Goal: Task Accomplishment & Management: Manage account settings

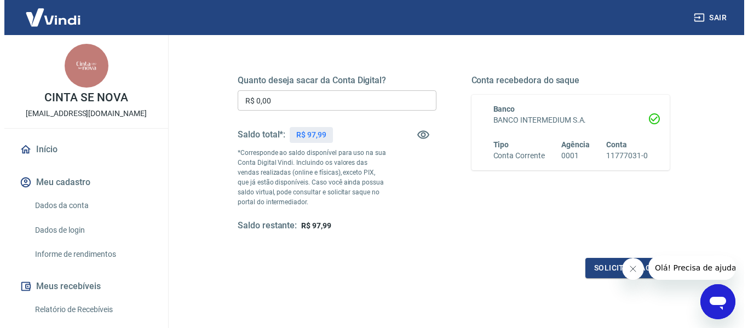
scroll to position [147, 0]
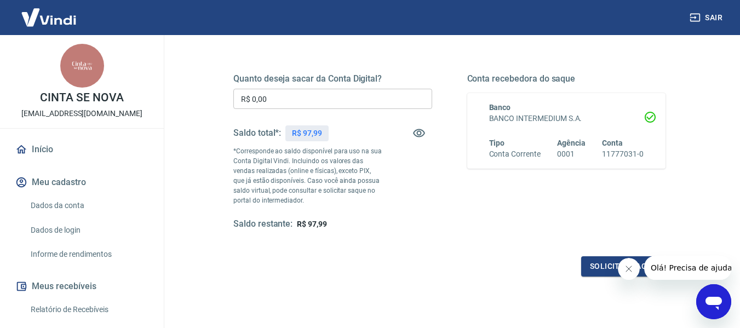
click at [345, 97] on input "R$ 0,00" at bounding box center [332, 99] width 199 height 20
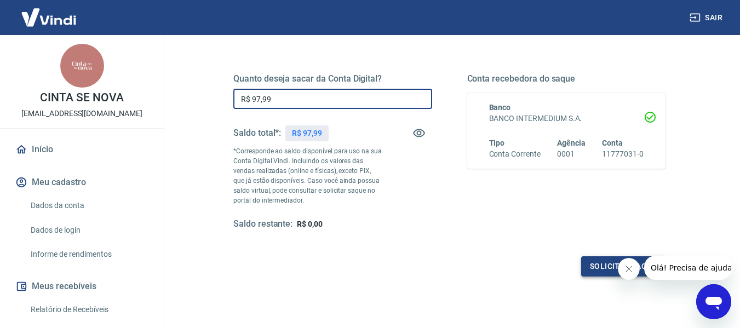
type input "R$ 97,99"
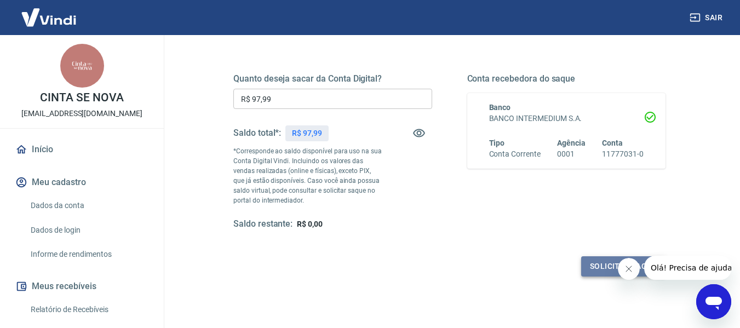
click at [600, 267] on button "Solicitar saque" at bounding box center [623, 266] width 84 height 20
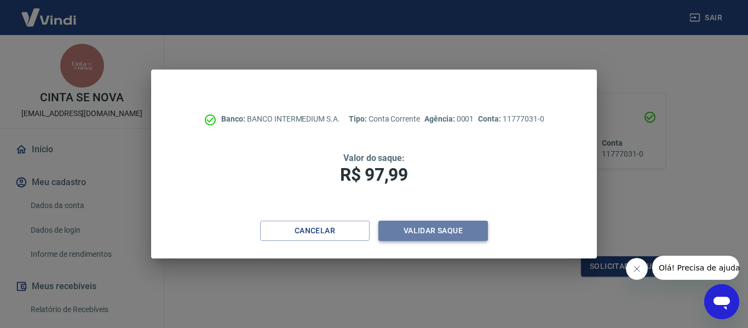
click at [437, 229] on button "Validar saque" at bounding box center [432, 231] width 109 height 20
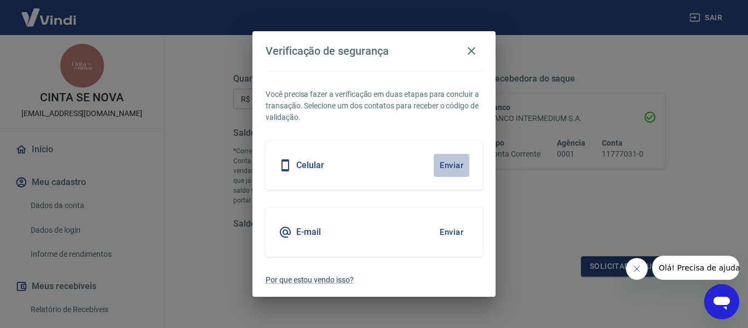
click at [455, 164] on button "Enviar" at bounding box center [452, 165] width 36 height 23
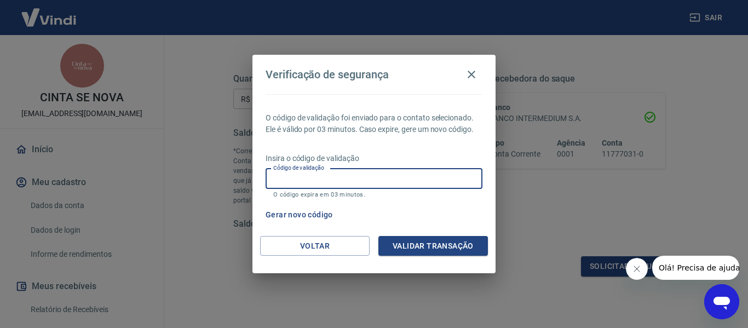
click at [367, 180] on input "Código de validação" at bounding box center [374, 179] width 217 height 20
type input "862200"
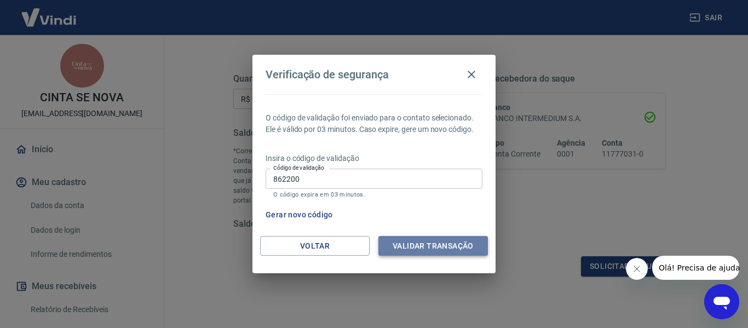
click at [426, 245] on button "Validar transação" at bounding box center [432, 246] width 109 height 20
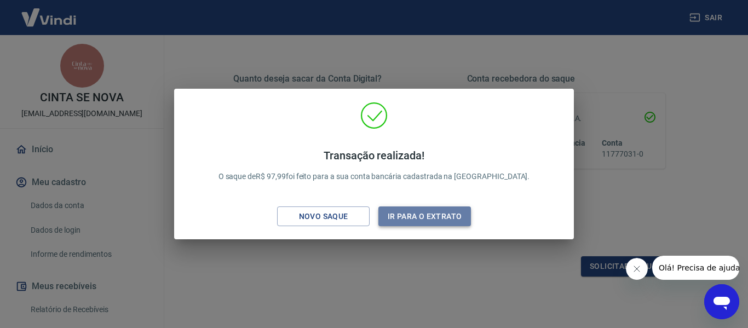
click at [441, 212] on button "Ir para o extrato" at bounding box center [424, 216] width 93 height 20
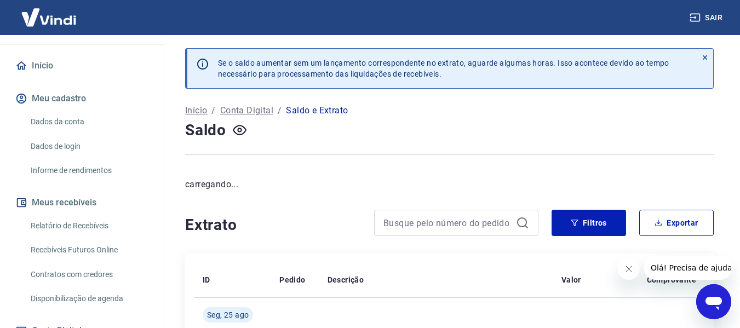
scroll to position [91, 0]
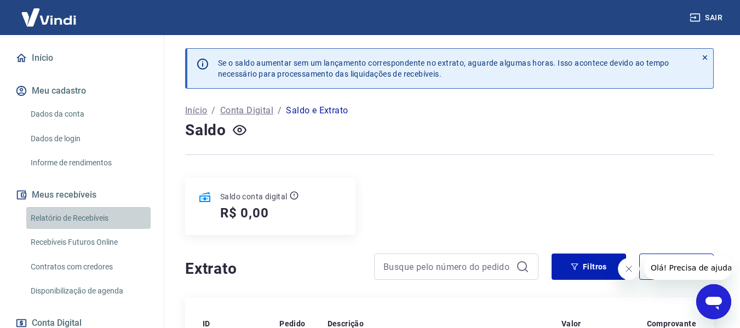
click at [95, 215] on link "Relatório de Recebíveis" at bounding box center [88, 218] width 124 height 22
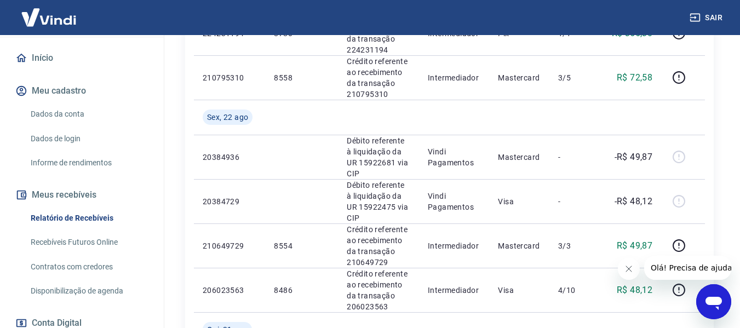
scroll to position [521, 0]
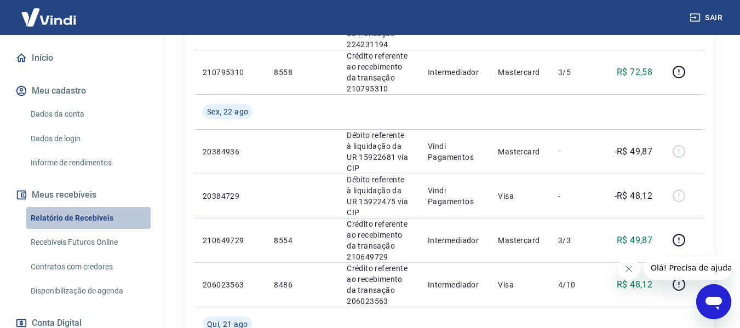
click at [97, 217] on link "Relatório de Recebíveis" at bounding box center [88, 218] width 124 height 22
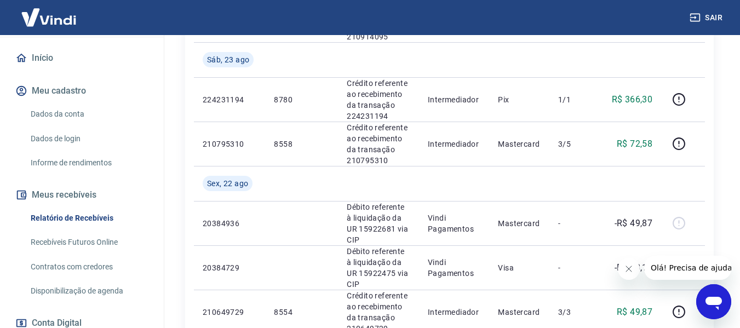
scroll to position [444, 0]
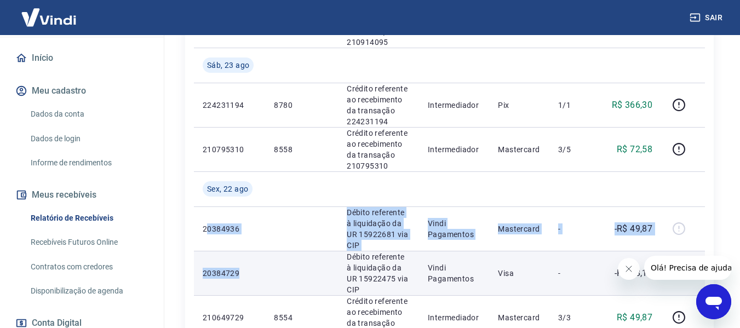
drag, startPoint x: 205, startPoint y: 200, endPoint x: 314, endPoint y: 244, distance: 117.4
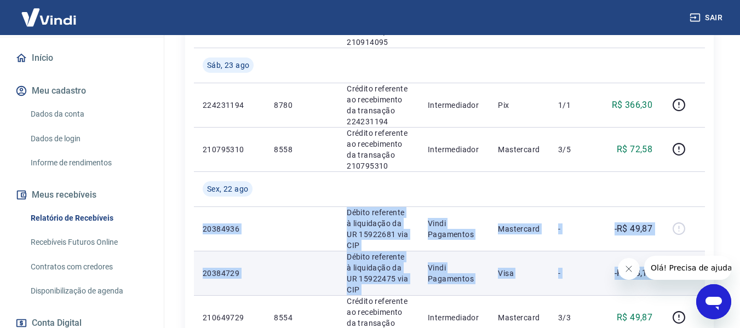
drag, startPoint x: 202, startPoint y: 205, endPoint x: 665, endPoint y: 245, distance: 464.3
copy tbody "20384936 Débito referente à liquidação da UR 15922681 via CIP Vindi Pagamentos …"
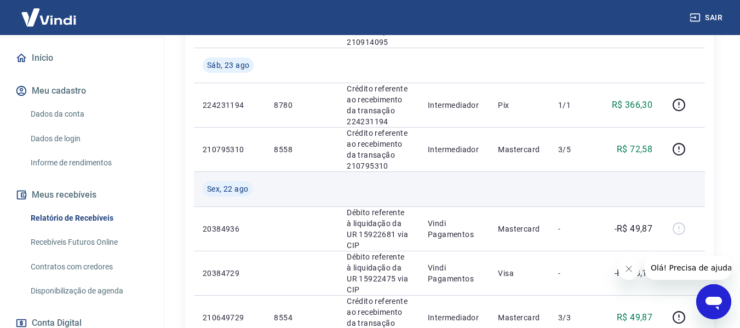
click at [440, 171] on td at bounding box center [454, 188] width 70 height 35
